Goal: Task Accomplishment & Management: Use online tool/utility

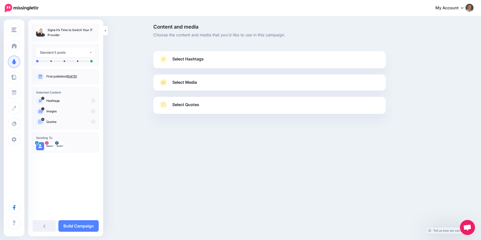
click at [177, 58] on span "Select Hashtags" at bounding box center [187, 59] width 31 height 7
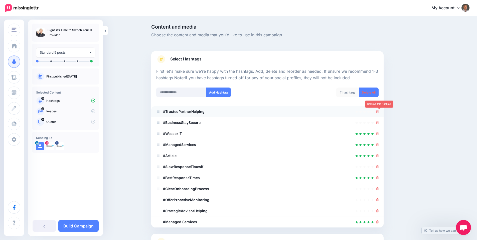
click at [378, 111] on icon at bounding box center [377, 111] width 3 height 3
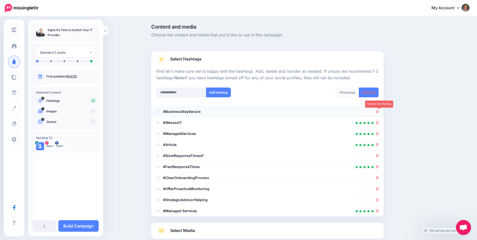
click at [379, 112] on icon at bounding box center [377, 111] width 3 height 3
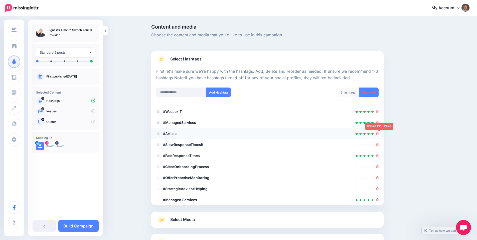
click at [379, 133] on icon at bounding box center [377, 133] width 3 height 3
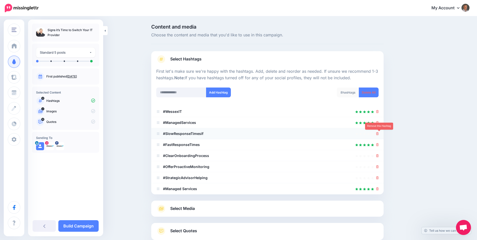
click at [379, 134] on icon at bounding box center [377, 133] width 3 height 3
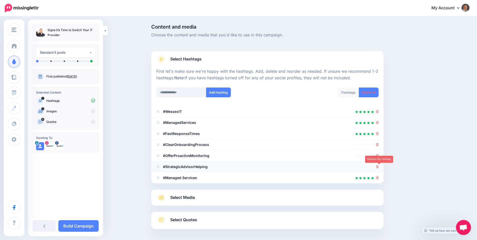
click at [379, 165] on icon at bounding box center [377, 166] width 3 height 3
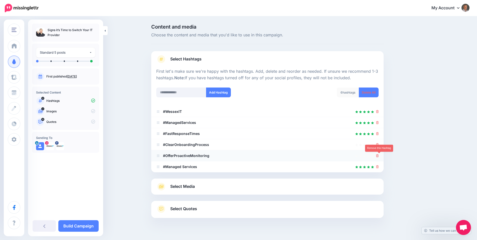
click at [379, 155] on icon at bounding box center [377, 155] width 3 height 3
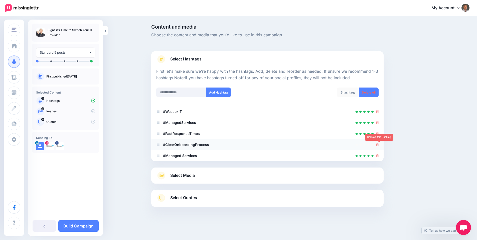
click at [379, 145] on icon at bounding box center [377, 144] width 3 height 3
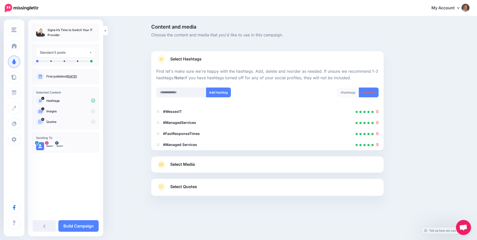
click at [182, 166] on span "Select Media" at bounding box center [182, 164] width 25 height 7
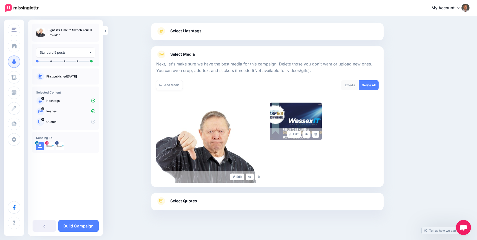
scroll to position [38, 0]
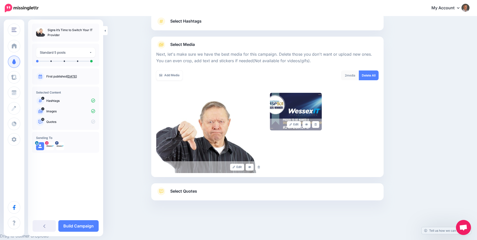
click at [187, 192] on span "Select Quotes" at bounding box center [183, 191] width 27 height 7
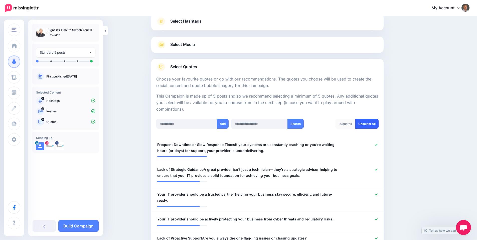
click at [372, 123] on link "Unselect All" at bounding box center [367, 124] width 23 height 10
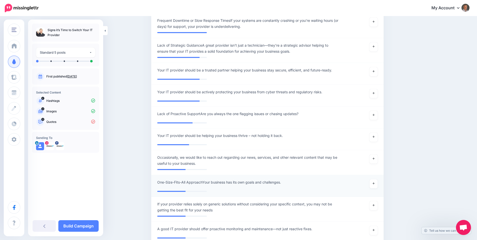
scroll to position [92, 0]
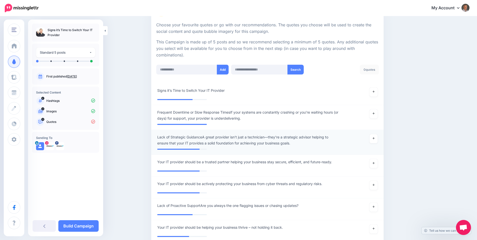
click at [211, 140] on span "Lack of Strategic GuidanceA great provider isn’t just a technician—they’re a st…" at bounding box center [248, 140] width 183 height 12
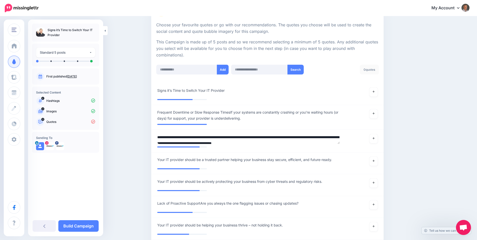
drag, startPoint x: 204, startPoint y: 136, endPoint x: 146, endPoint y: 135, distance: 57.9
drag, startPoint x: 164, startPoint y: 137, endPoint x: 154, endPoint y: 137, distance: 10.3
click at [154, 137] on li "**********" at bounding box center [267, 141] width 233 height 23
click at [176, 136] on textarea "**********" at bounding box center [248, 139] width 183 height 10
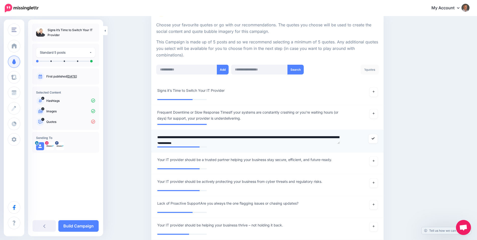
click at [183, 137] on textarea "**********" at bounding box center [248, 139] width 183 height 10
click at [198, 137] on textarea "**********" at bounding box center [248, 139] width 183 height 10
drag, startPoint x: 233, startPoint y: 137, endPoint x: 246, endPoint y: 133, distance: 13.6
click at [233, 137] on textarea "**********" at bounding box center [248, 139] width 183 height 10
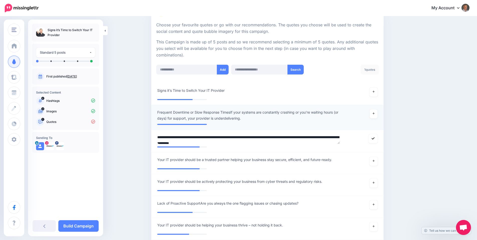
type textarea "**********"
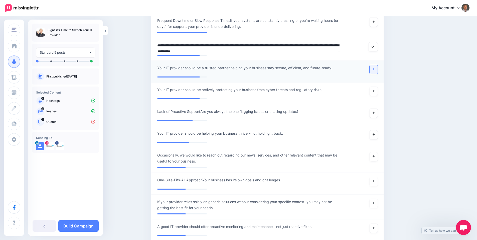
click at [377, 69] on link at bounding box center [374, 69] width 8 height 9
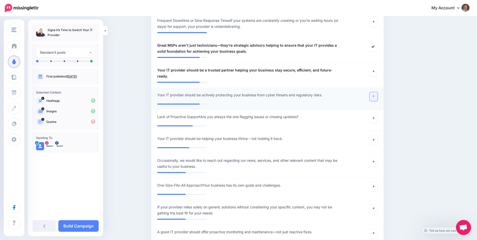
click at [375, 95] on icon at bounding box center [374, 96] width 2 height 3
click at [202, 114] on span "Lack of Proactive SupportAre you always the one flagging issues or chasing upda…" at bounding box center [227, 117] width 141 height 6
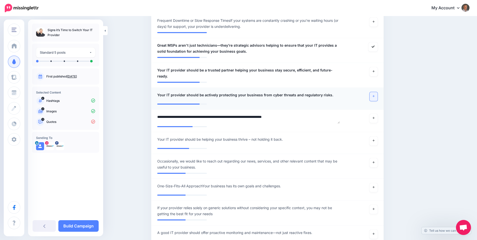
drag, startPoint x: 203, startPoint y: 114, endPoint x: 141, endPoint y: 115, distance: 61.9
click at [141, 115] on div "Content and media Choose the content and media that you'd like to use in this c…" at bounding box center [238, 213] width 477 height 761
type textarea "**********"
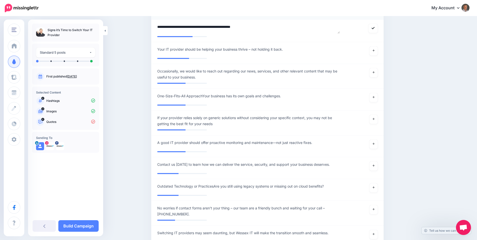
scroll to position [276, 0]
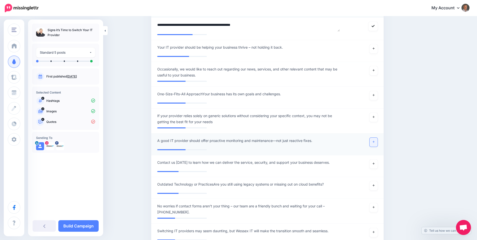
click at [377, 139] on link at bounding box center [374, 142] width 8 height 9
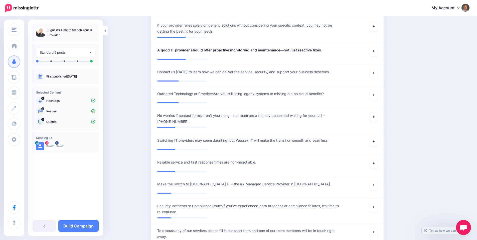
scroll to position [368, 0]
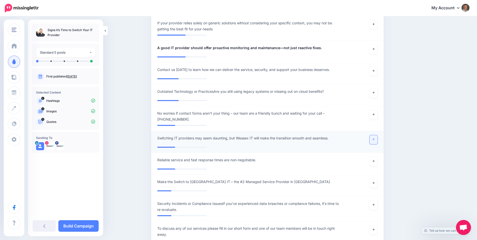
click at [375, 138] on icon at bounding box center [374, 139] width 2 height 3
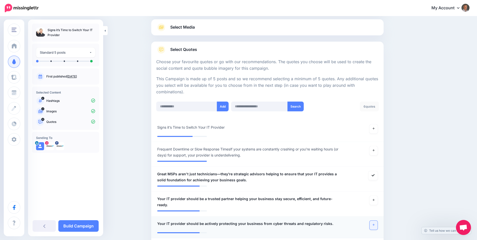
scroll to position [0, 0]
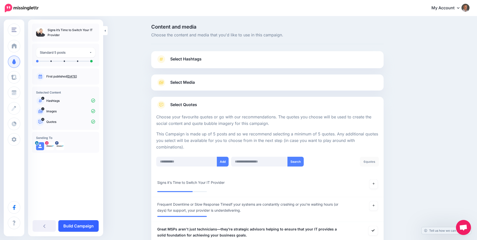
click at [86, 226] on link "Build Campaign" at bounding box center [78, 226] width 40 height 12
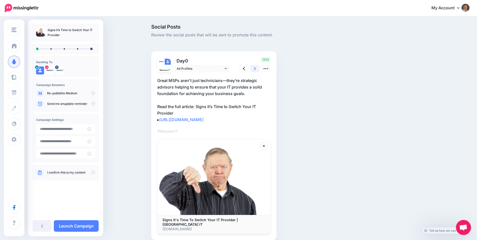
click at [259, 67] on link at bounding box center [255, 68] width 10 height 7
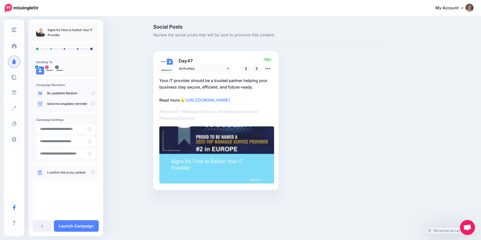
click at [239, 80] on p "Your IT provider should be a trusted partner helping your business stay secure,…" at bounding box center [215, 90] width 113 height 26
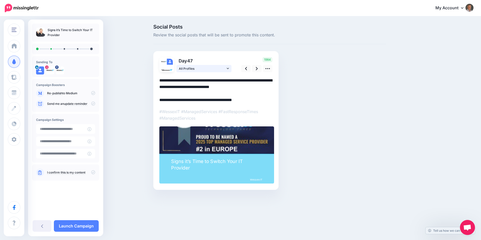
click at [228, 69] on icon at bounding box center [228, 69] width 2 height 4
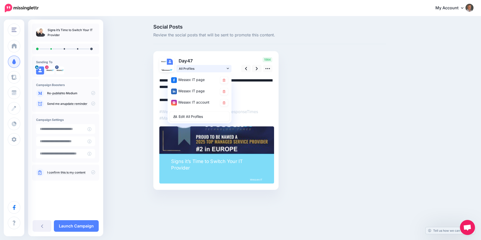
click at [228, 69] on icon at bounding box center [228, 69] width 2 height 4
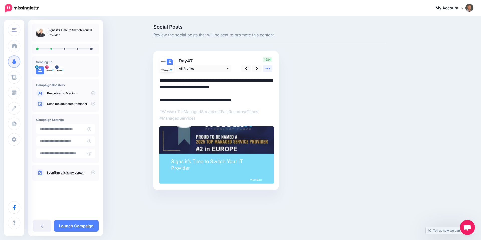
click at [267, 70] on icon at bounding box center [267, 68] width 5 height 5
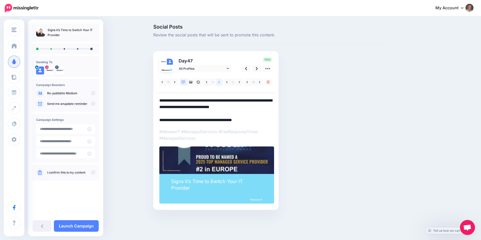
click at [220, 83] on icon at bounding box center [219, 82] width 1 height 4
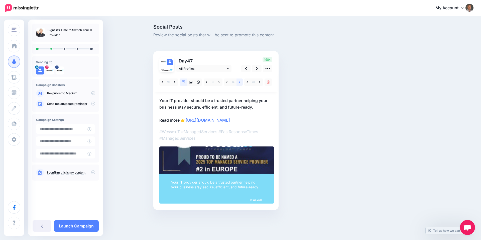
click at [239, 82] on icon at bounding box center [239, 82] width 1 height 4
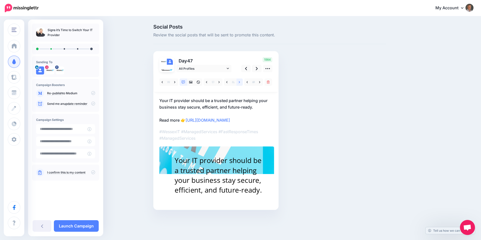
click at [239, 82] on icon at bounding box center [239, 82] width 1 height 4
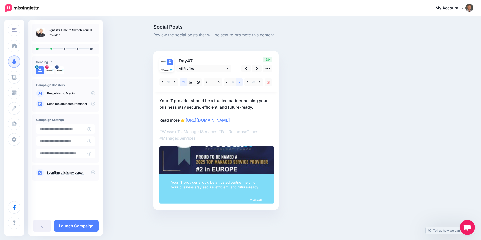
click at [239, 82] on icon at bounding box center [239, 82] width 1 height 4
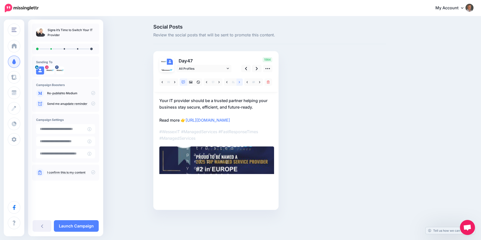
click at [239, 82] on icon at bounding box center [239, 82] width 1 height 4
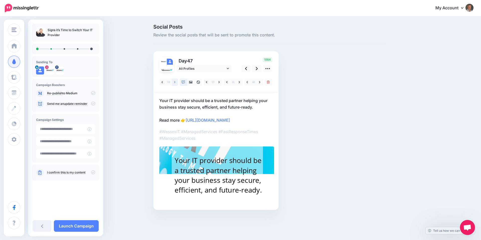
click at [175, 82] on icon at bounding box center [174, 82] width 1 height 4
click at [175, 81] on icon at bounding box center [174, 82] width 1 height 2
click at [256, 69] on icon at bounding box center [257, 68] width 2 height 5
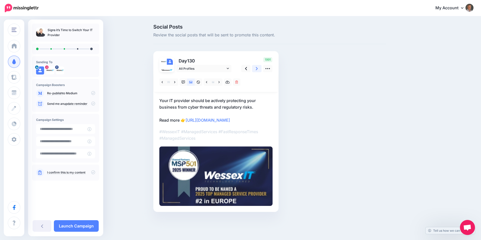
click at [257, 68] on icon at bounding box center [257, 68] width 2 height 3
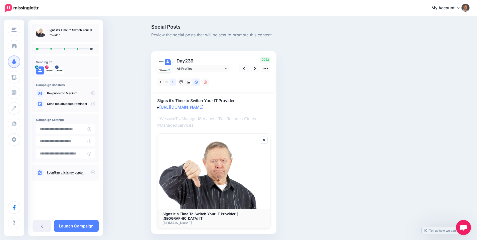
click at [174, 82] on icon at bounding box center [172, 82] width 1 height 2
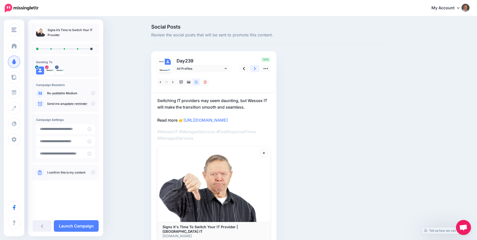
click at [256, 70] on icon at bounding box center [255, 68] width 2 height 5
click at [190, 82] on icon at bounding box center [189, 82] width 4 height 4
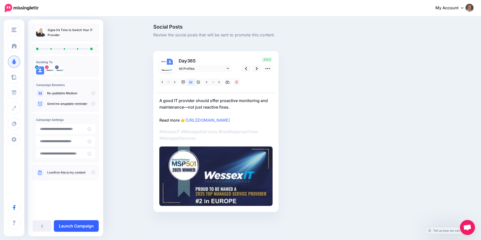
click at [91, 225] on link "Launch Campaign" at bounding box center [76, 226] width 45 height 12
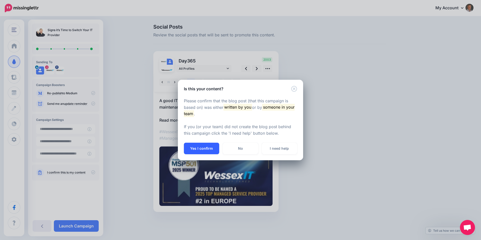
click at [205, 146] on button "Yes I confirm" at bounding box center [201, 149] width 35 height 12
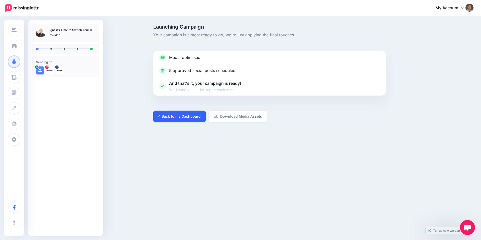
click at [176, 117] on link "Back to my Dashboard" at bounding box center [179, 117] width 52 height 12
